Goal: Information Seeking & Learning: Understand process/instructions

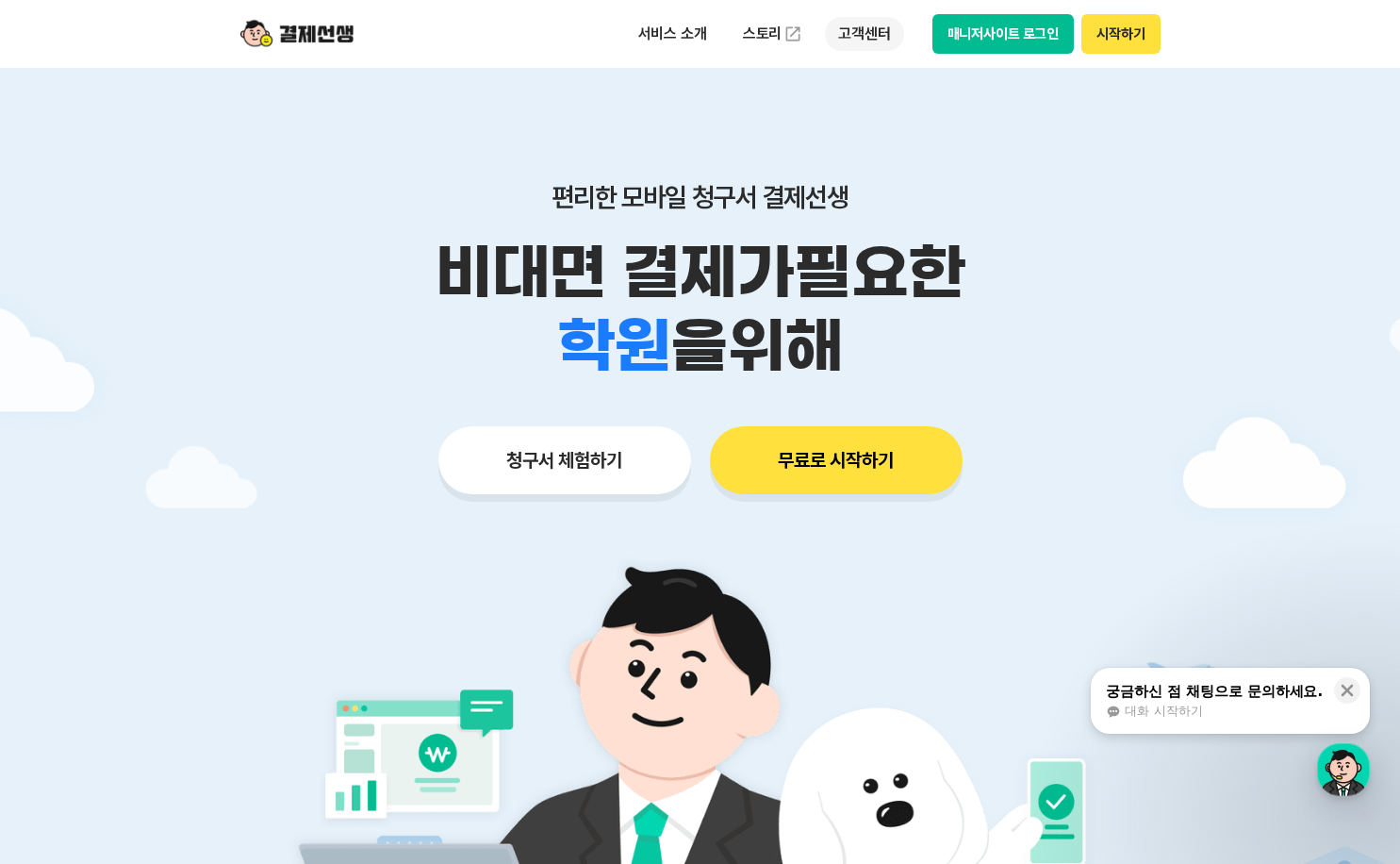
click at [882, 39] on p "고객센터" at bounding box center [865, 34] width 78 height 34
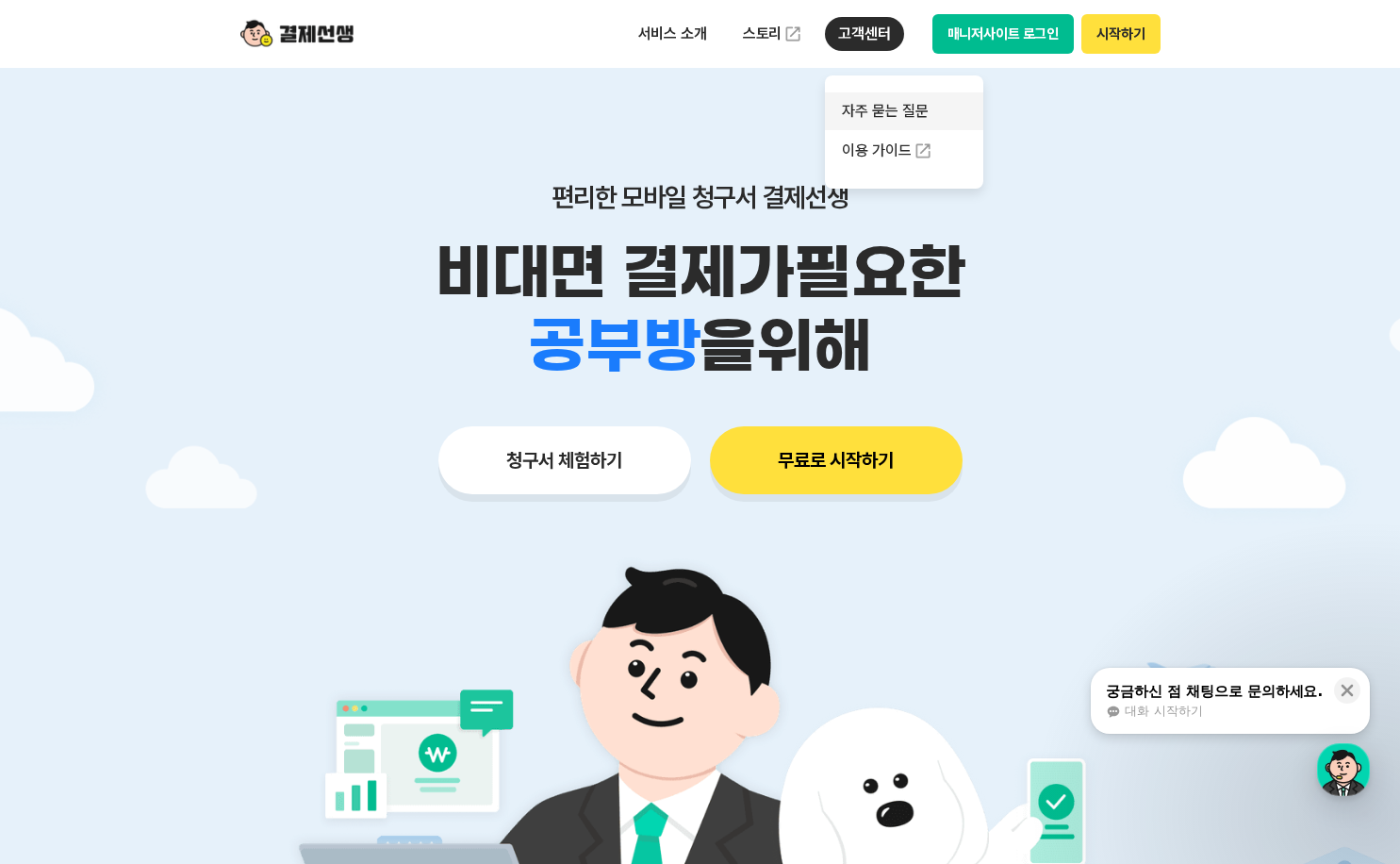
click at [918, 113] on link "자주 묻는 질문" at bounding box center [904, 111] width 159 height 38
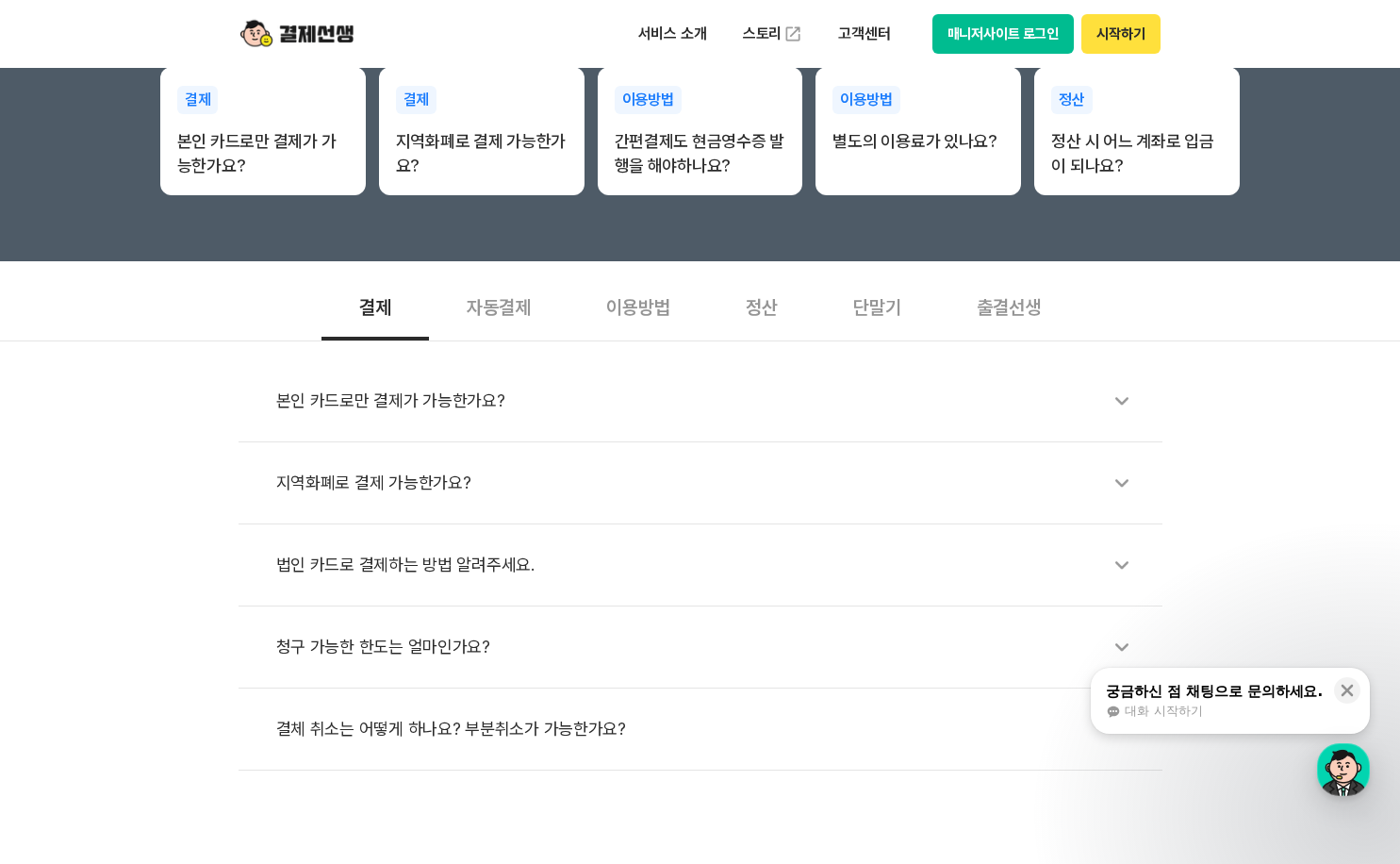
scroll to position [472, 0]
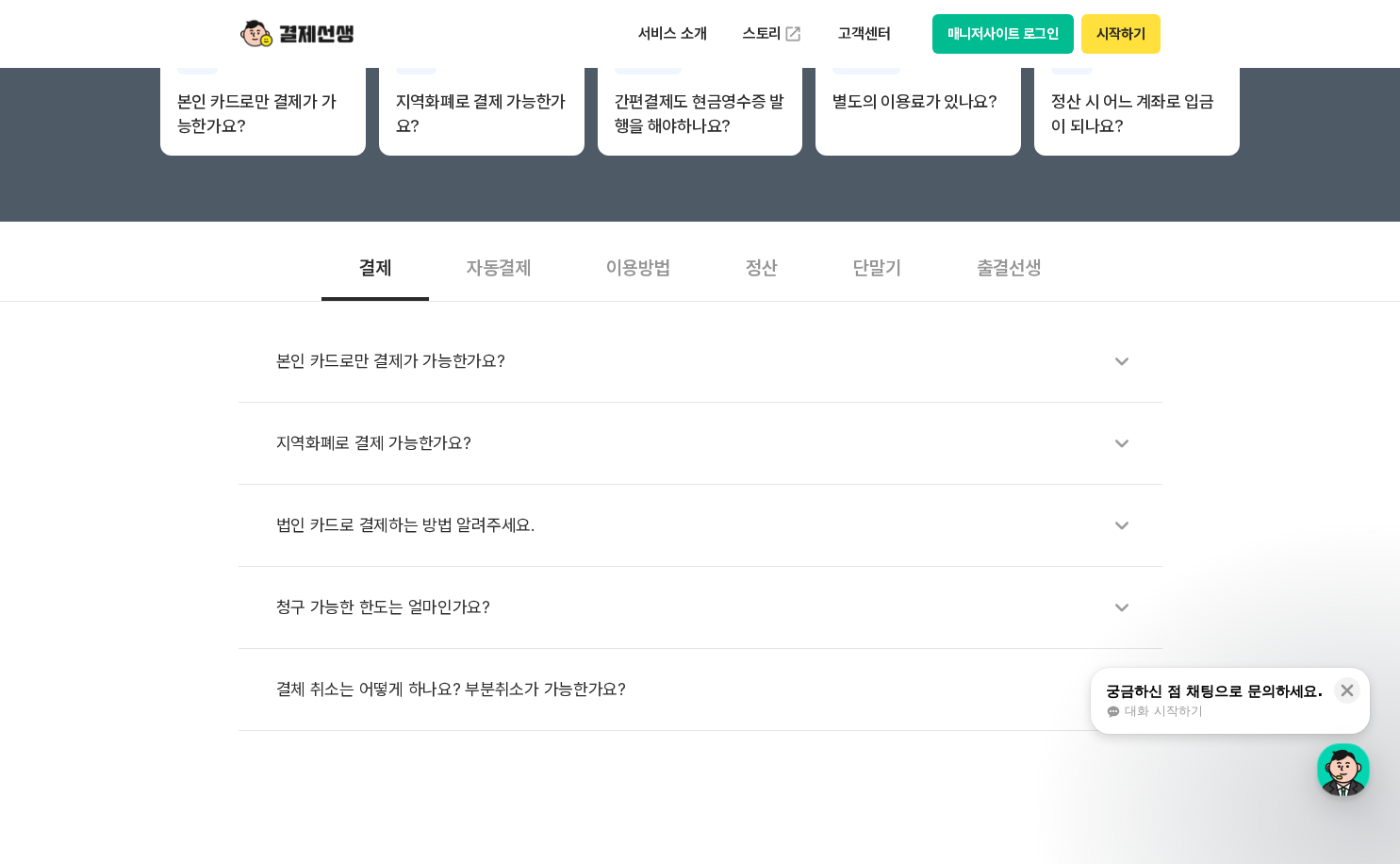
click at [514, 677] on div "결체 취소는 어떻게 하나요? 부분취소가 가능한가요?" at bounding box center [710, 690] width 867 height 44
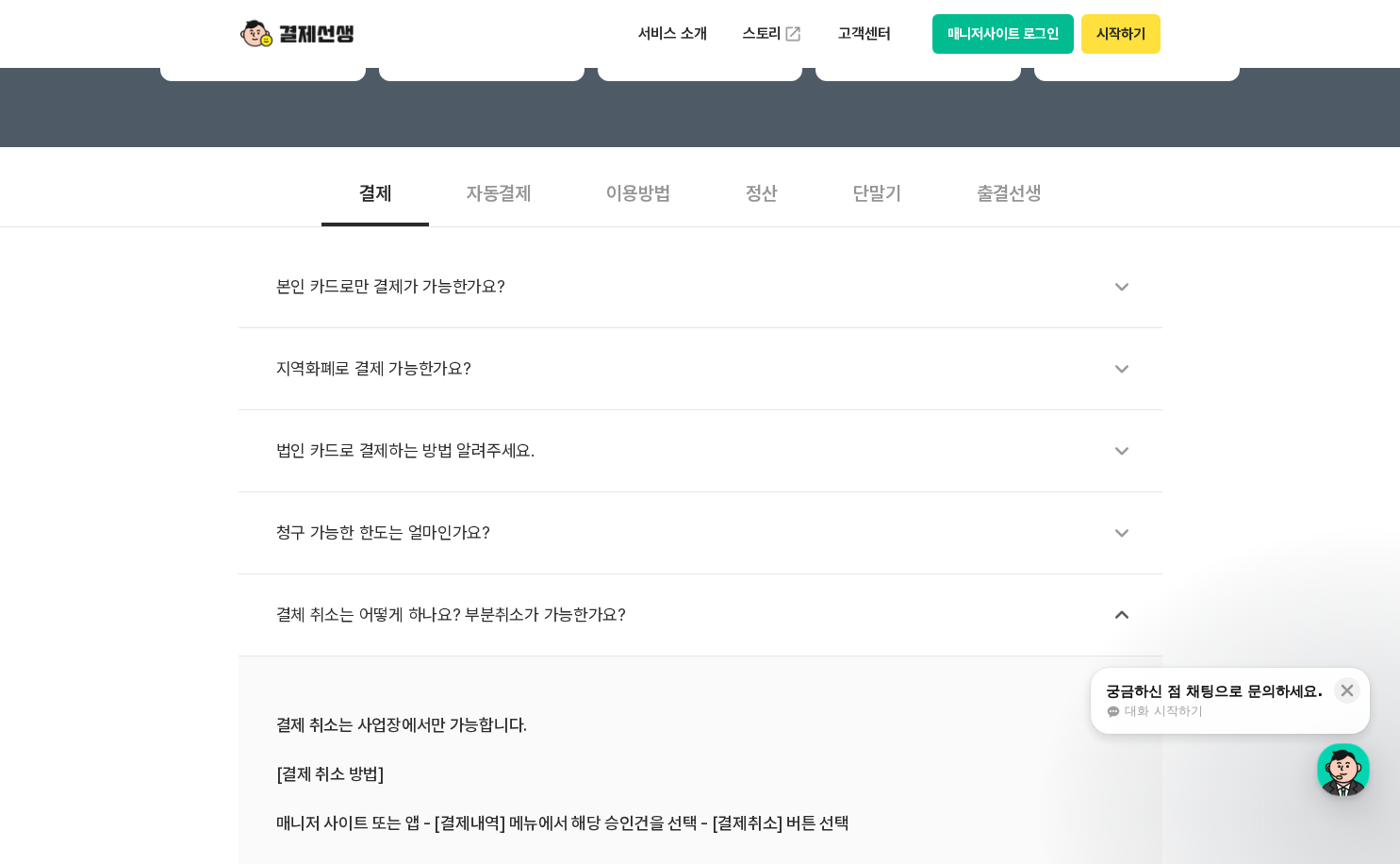
scroll to position [849, 0]
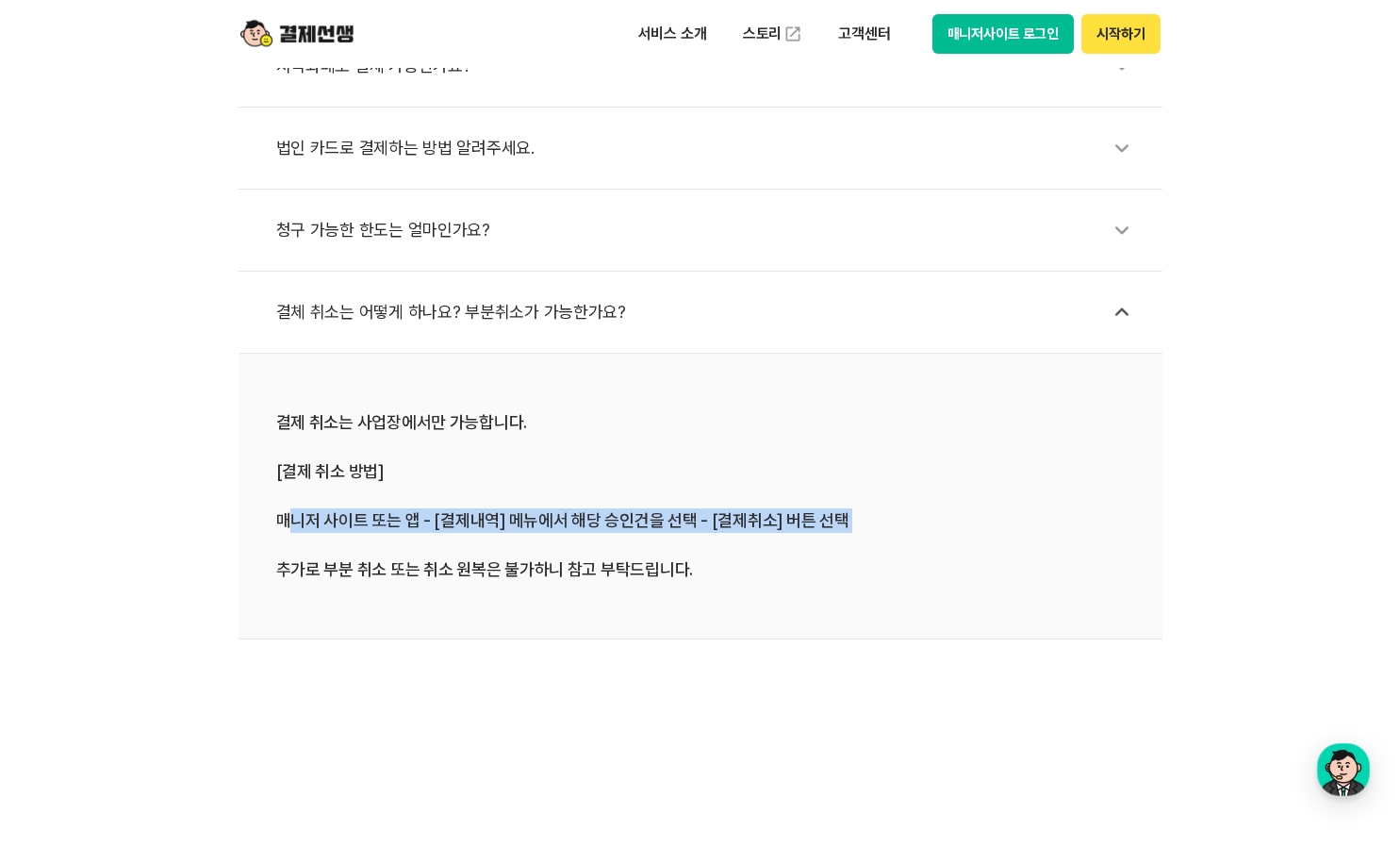
drag, startPoint x: 293, startPoint y: 528, endPoint x: 842, endPoint y: 558, distance: 549.8
click at [842, 558] on div "결제 취소는 사업장에서만 가능합니다. [결제 취소 방법] 매니저 사이트 또는 앱 - [결제내역] 메뉴에서 해당 승인건을 선택 - [결제취소] …" at bounding box center [701, 496] width 848 height 171
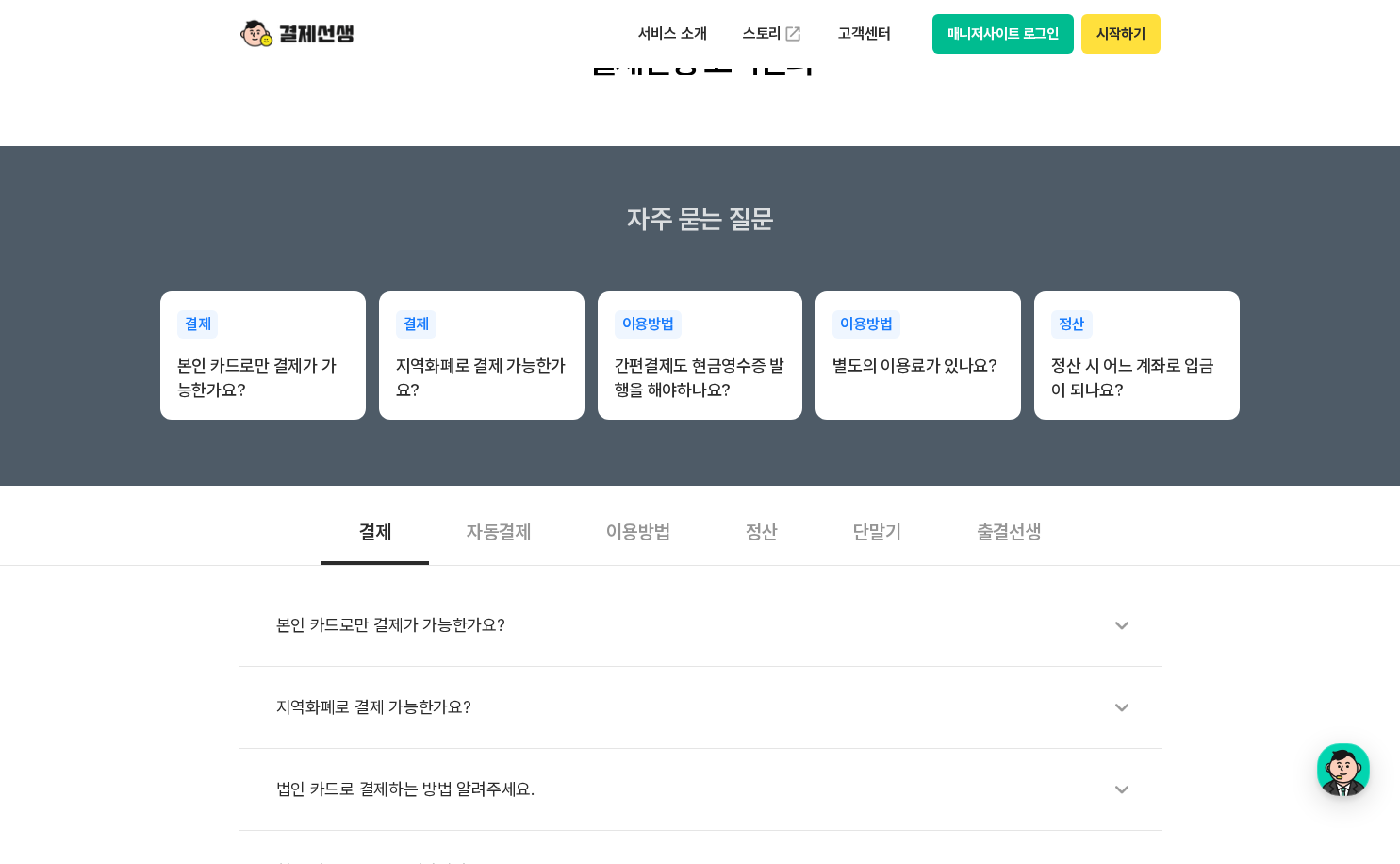
scroll to position [0, 0]
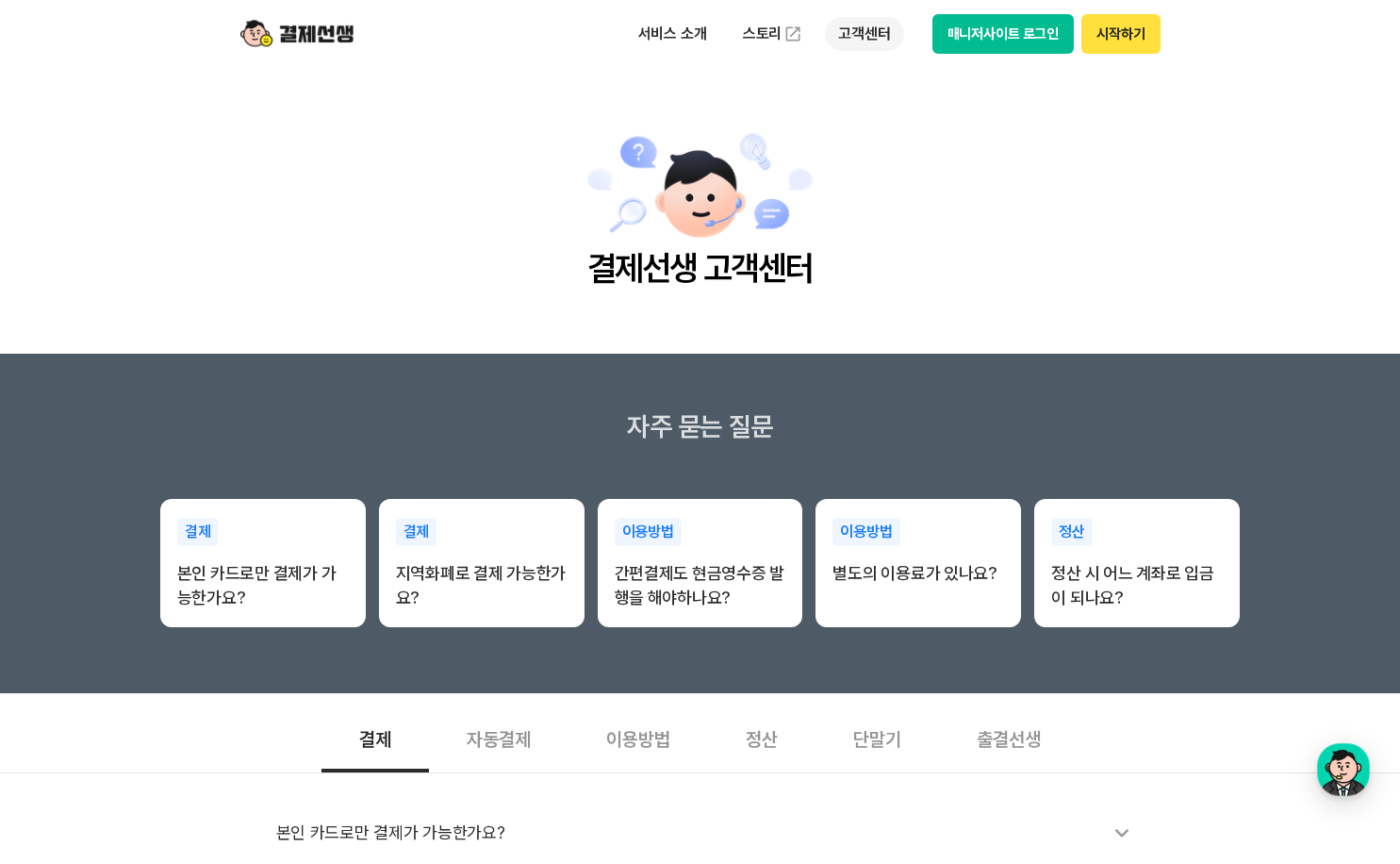
click at [859, 33] on p "고객센터" at bounding box center [865, 34] width 78 height 34
click at [884, 160] on link "이용 가이드" at bounding box center [904, 151] width 159 height 42
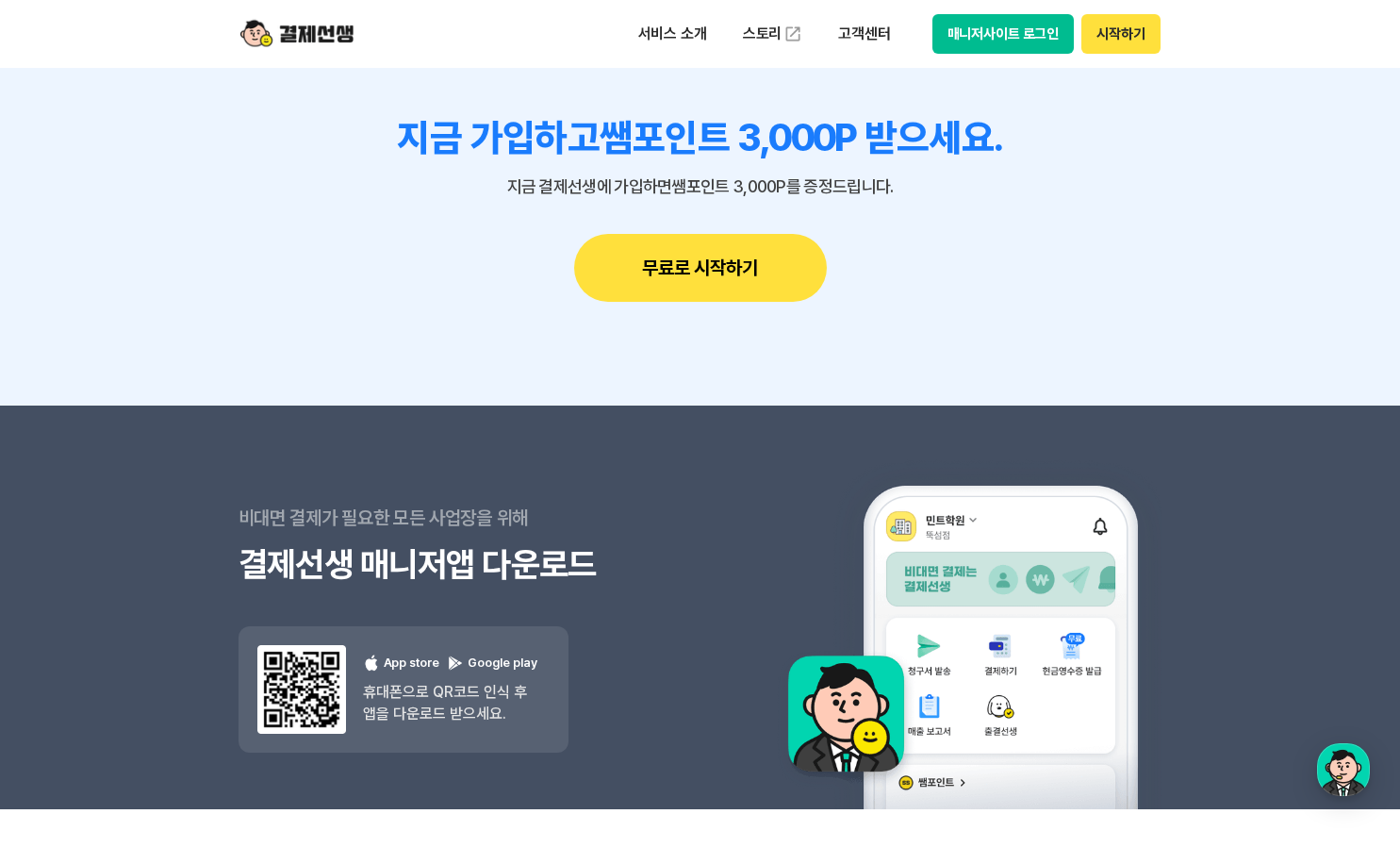
scroll to position [2736, 0]
